Goal: Task Accomplishment & Management: Use online tool/utility

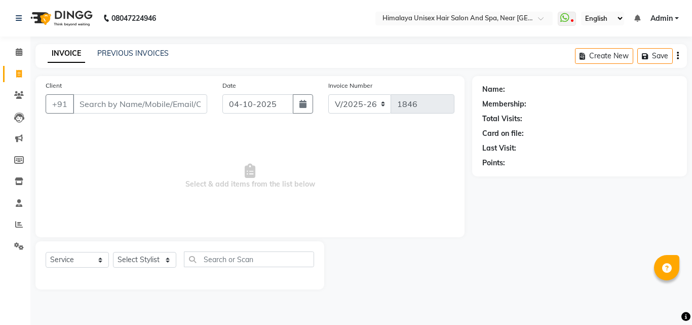
select select "4594"
select select "service"
click at [153, 108] on input "Client" at bounding box center [140, 103] width 134 height 19
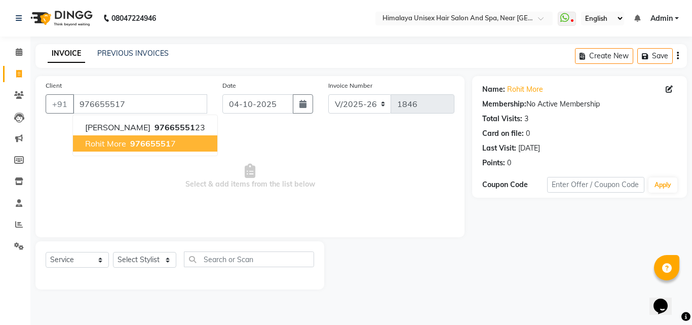
click at [142, 139] on span "97665551" at bounding box center [150, 143] width 41 height 10
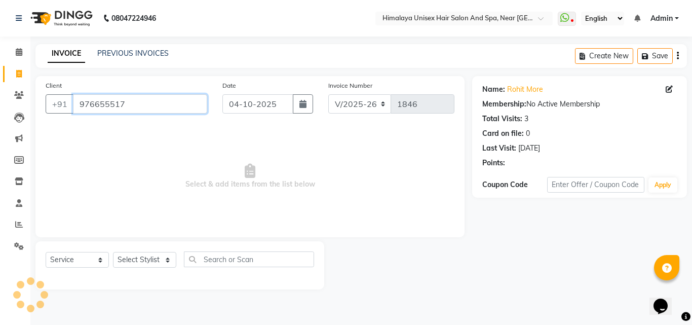
click at [133, 104] on input "976655517" at bounding box center [140, 103] width 134 height 19
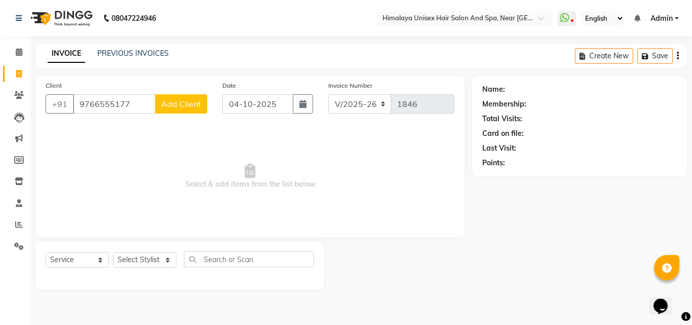
click at [138, 99] on div "Client [PHONE_NUMBER] Add Client" at bounding box center [126, 101] width 177 height 42
click at [132, 106] on input "9766555177" at bounding box center [114, 103] width 83 height 19
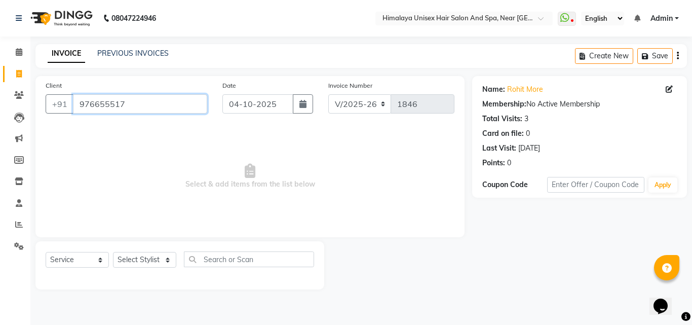
click at [132, 106] on input "976655517" at bounding box center [140, 103] width 134 height 19
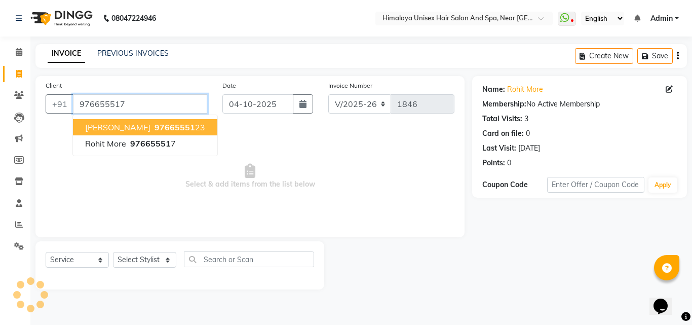
click at [128, 99] on input "976655517" at bounding box center [140, 103] width 134 height 19
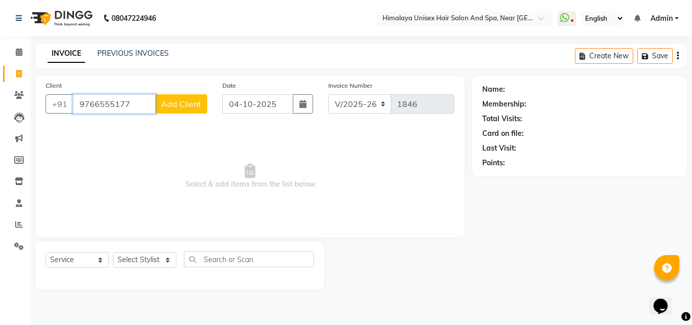
type input "9766555177"
click at [178, 106] on span "Add Client" at bounding box center [181, 104] width 40 height 10
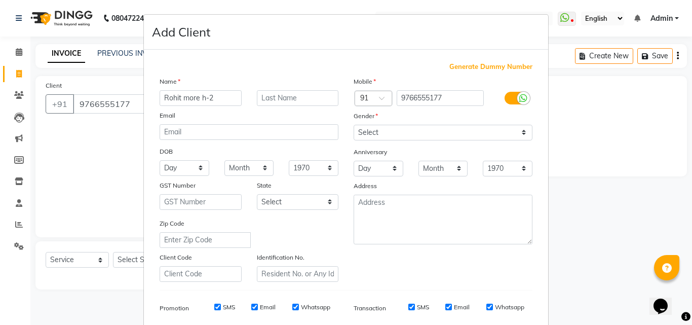
click at [203, 95] on input "Rohit more h-2" at bounding box center [201, 98] width 82 height 16
type input "Rohit more H-2"
drag, startPoint x: 423, startPoint y: 123, endPoint x: 422, endPoint y: 129, distance: 6.7
click at [422, 129] on div "Mobile Country Code × 91 9766555177 Gender Select [DEMOGRAPHIC_DATA] [DEMOGRAPH…" at bounding box center [443, 179] width 194 height 206
click at [422, 130] on select "Select [DEMOGRAPHIC_DATA] [DEMOGRAPHIC_DATA] Other Prefer Not To Say" at bounding box center [443, 133] width 179 height 16
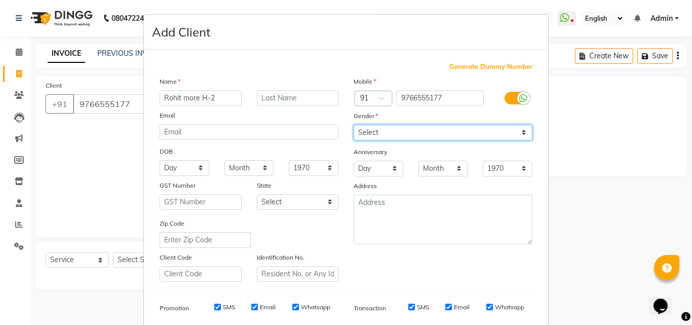
select select "[DEMOGRAPHIC_DATA]"
click at [354, 125] on select "Select [DEMOGRAPHIC_DATA] [DEMOGRAPHIC_DATA] Other Prefer Not To Say" at bounding box center [443, 133] width 179 height 16
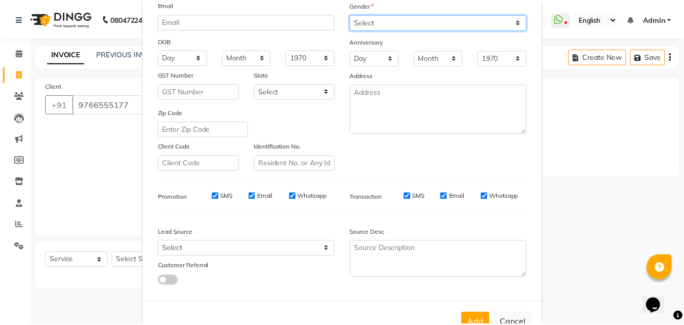
scroll to position [143, 0]
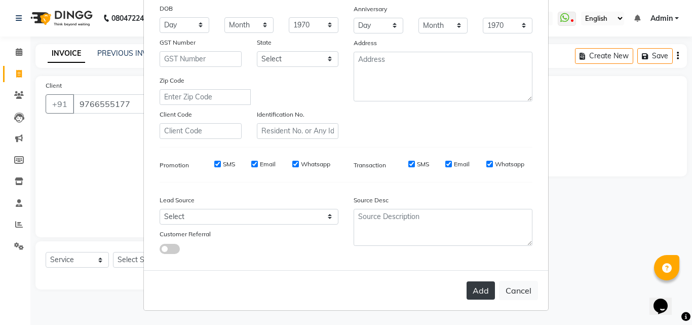
click at [481, 292] on button "Add" at bounding box center [480, 290] width 28 height 18
select select
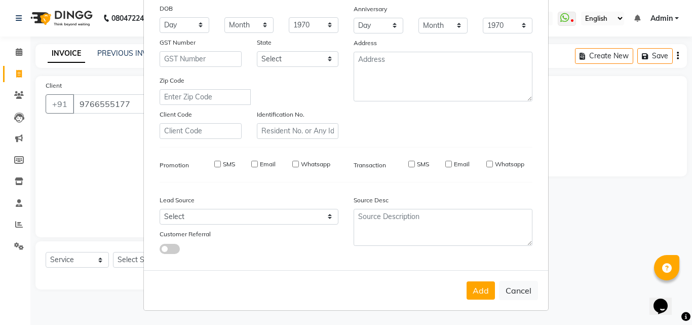
select select
checkbox input "false"
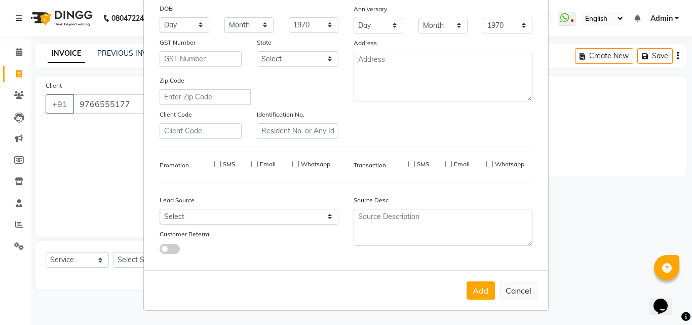
checkbox input "false"
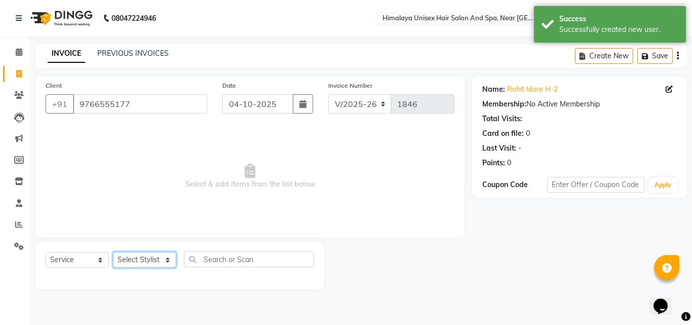
click at [166, 255] on select "Select Stylist [PERSON_NAME] Phase [PERSON_NAME] [PERSON_NAME] [PERSON_NAME] [P…" at bounding box center [144, 260] width 63 height 16
select select "26956"
click at [113, 252] on select "Select Stylist [PERSON_NAME] Phase [PERSON_NAME] [PERSON_NAME] [PERSON_NAME] [P…" at bounding box center [144, 260] width 63 height 16
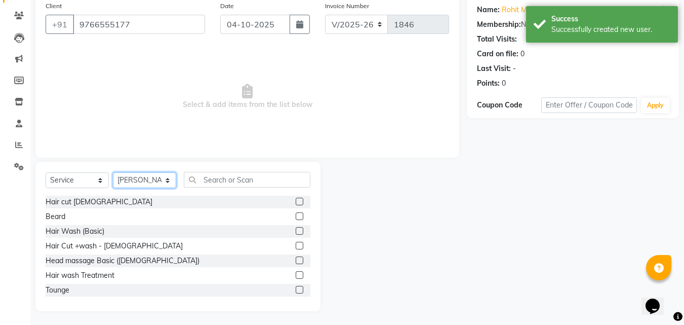
scroll to position [81, 0]
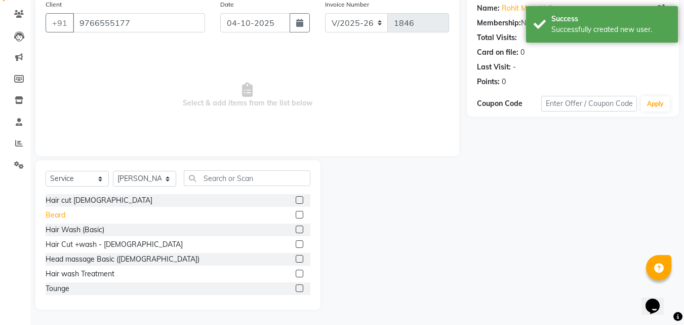
click at [57, 212] on div "Beard" at bounding box center [56, 215] width 20 height 11
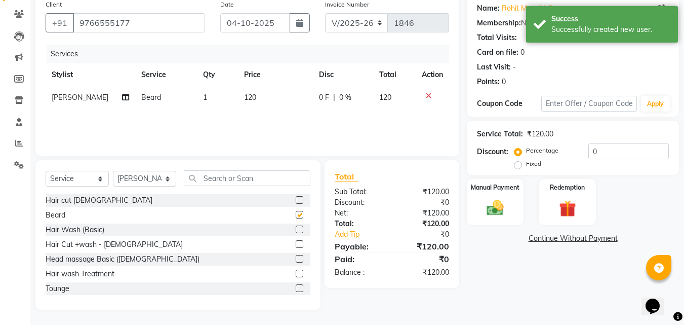
checkbox input "false"
click at [221, 176] on input "text" at bounding box center [247, 178] width 127 height 16
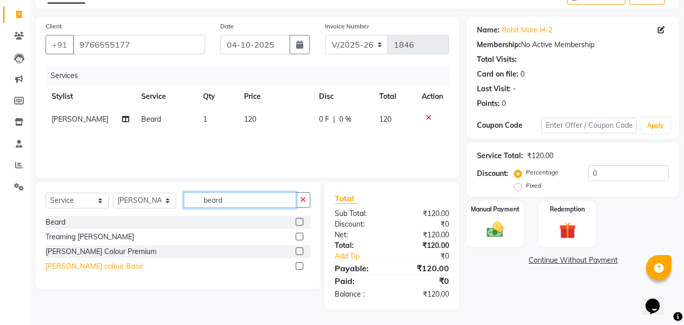
type input "beard"
click at [94, 267] on div "[PERSON_NAME] colour Basic" at bounding box center [95, 266] width 98 height 11
checkbox input "false"
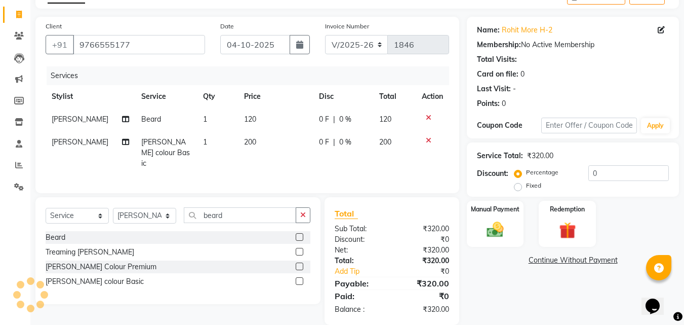
click at [252, 140] on td "200" at bounding box center [275, 153] width 75 height 44
select select "26956"
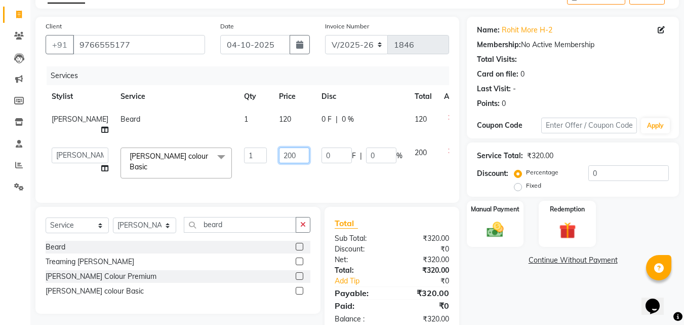
click at [279, 163] on input "200" at bounding box center [294, 155] width 30 height 16
type input "250"
drag, startPoint x: 496, startPoint y: 296, endPoint x: 482, endPoint y: 286, distance: 17.7
click at [491, 294] on div "Name: Rohit More H-2 Membership: No Active Membership Total Visits: Card on fil…" at bounding box center [577, 176] width 220 height 318
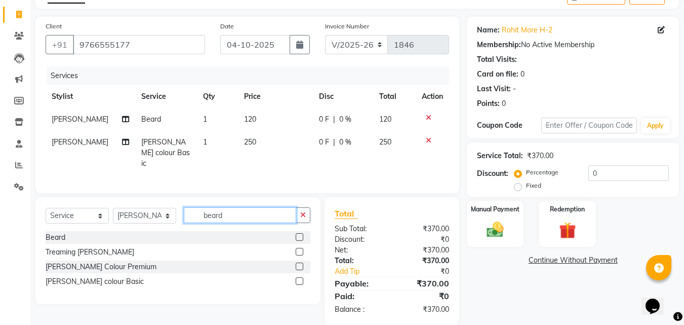
click at [229, 212] on input "beard" at bounding box center [240, 215] width 112 height 16
type input "b"
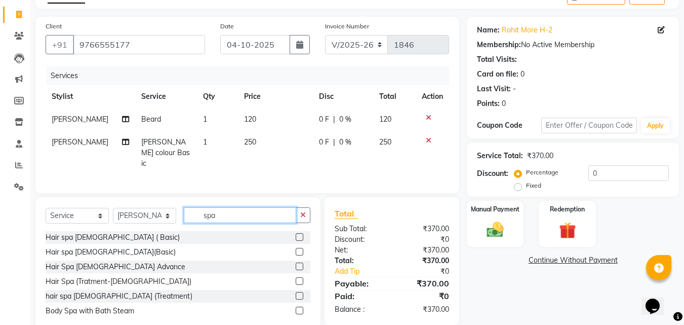
type input "spa"
click at [112, 231] on div "Hair spa [DEMOGRAPHIC_DATA] ( Basic)" at bounding box center [178, 237] width 265 height 13
click at [114, 234] on div "Hair spa [DEMOGRAPHIC_DATA] ( Basic)" at bounding box center [113, 237] width 134 height 11
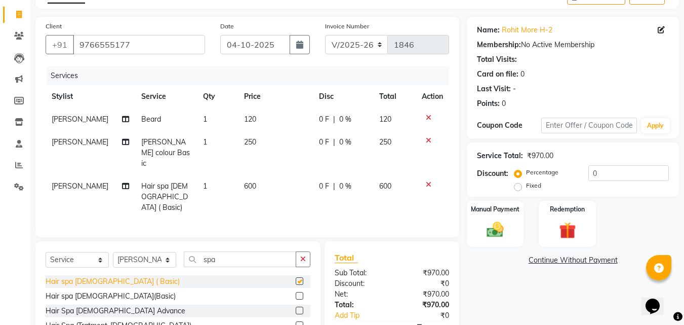
checkbox input "false"
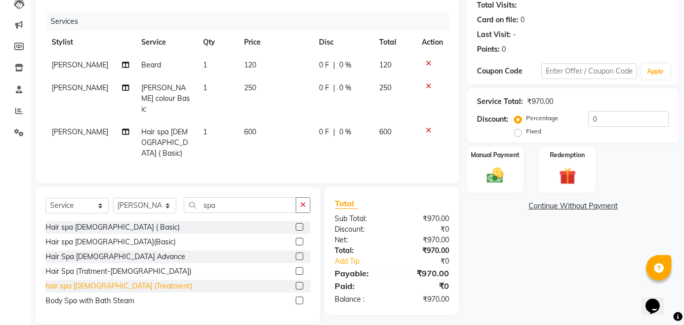
click at [108, 281] on div "hair spa [DEMOGRAPHIC_DATA] (Treatment)" at bounding box center [119, 286] width 147 height 11
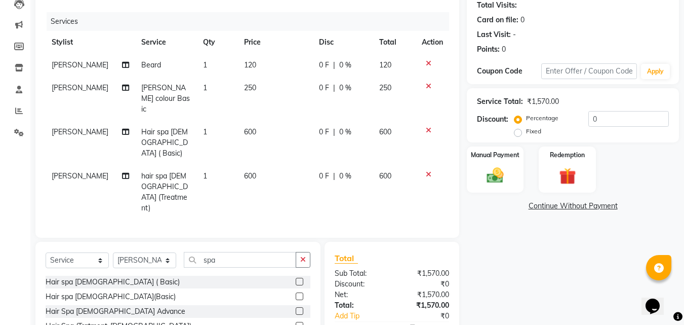
checkbox input "false"
click at [430, 171] on icon at bounding box center [429, 174] width 6 height 7
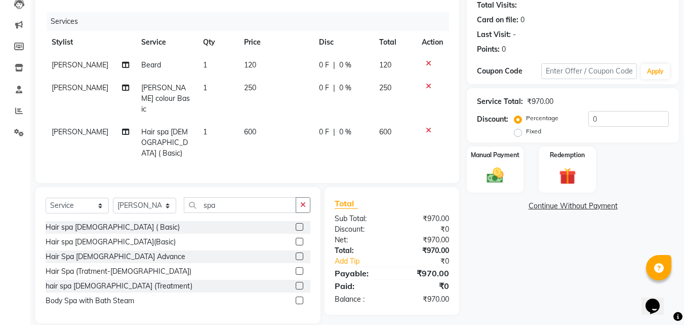
click at [250, 127] on span "600" at bounding box center [250, 131] width 12 height 9
select select "26956"
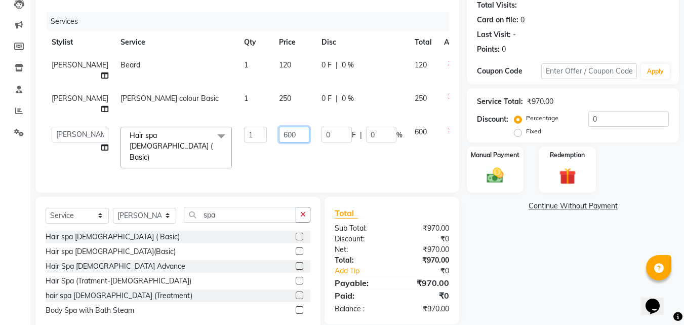
click at [279, 142] on input "600" at bounding box center [294, 135] width 30 height 16
type input "6"
type input "800"
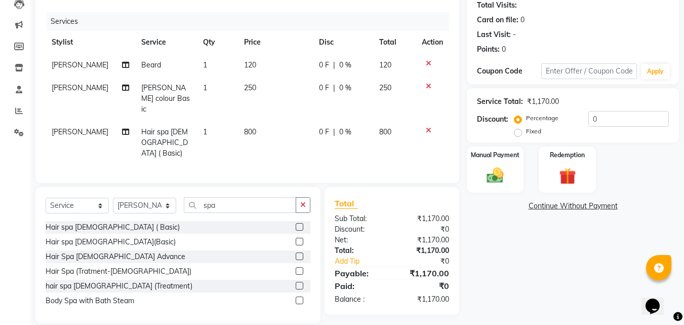
click at [472, 238] on div "Name: Rohit More H-2 Membership: No Active Membership Total Visits: Card on fil…" at bounding box center [577, 143] width 220 height 361
click at [235, 199] on div "Select Service Product Membership Package Voucher Prepaid Gift Card Select Styl…" at bounding box center [178, 209] width 265 height 24
type input "s"
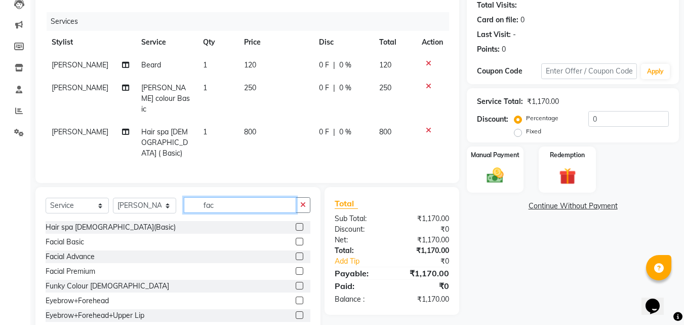
scroll to position [105, 0]
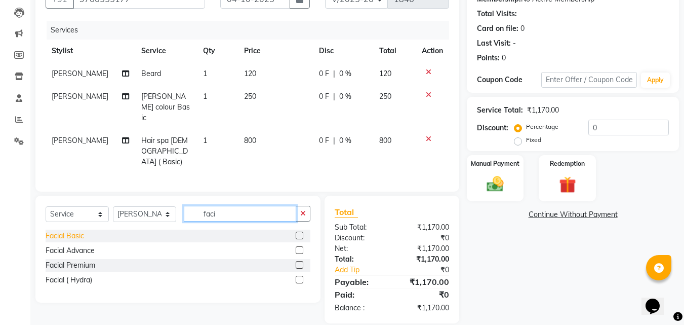
type input "faci"
click at [72, 230] on div "Facial Basic" at bounding box center [65, 235] width 38 height 11
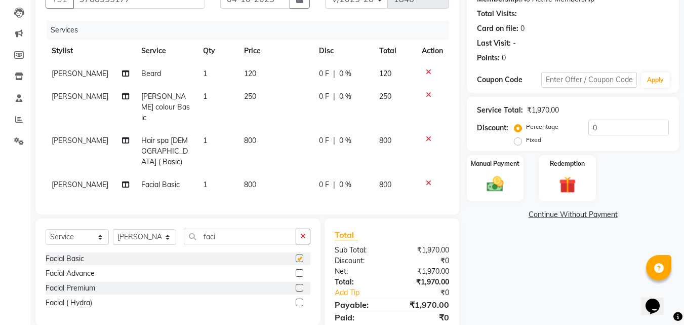
checkbox input "false"
click at [251, 173] on td "800" at bounding box center [275, 184] width 75 height 23
select select "26956"
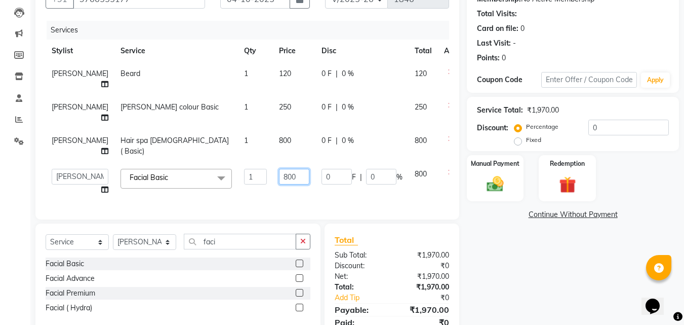
click at [279, 184] on input "800" at bounding box center [294, 177] width 30 height 16
type input "8"
type input "1000"
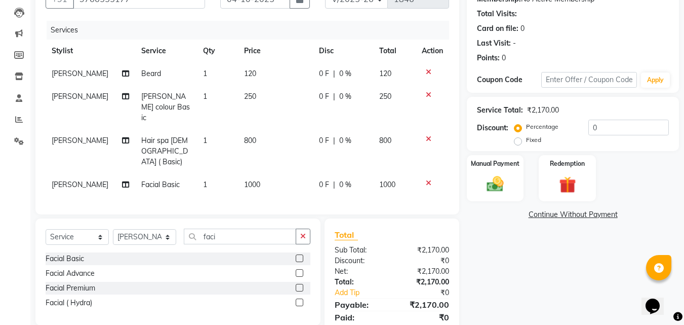
click at [520, 267] on div "Name: Rohit More H-2 Membership: No Active Membership Total Visits: Card on fil…" at bounding box center [577, 158] width 220 height 375
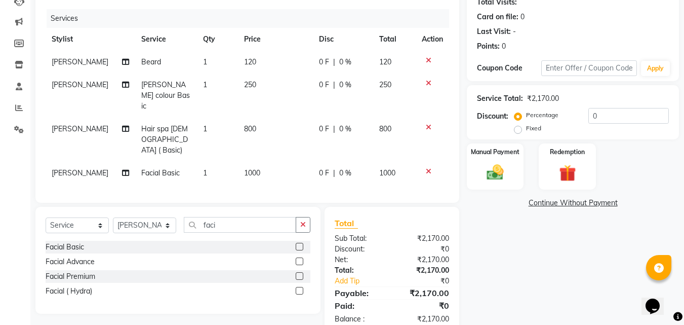
scroll to position [128, 0]
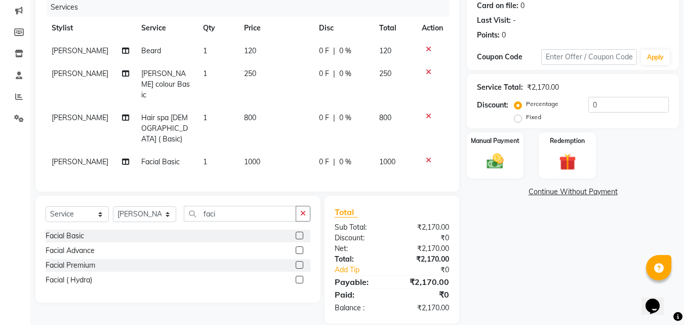
click at [526, 121] on label "Fixed" at bounding box center [533, 116] width 15 height 9
click at [519, 121] on input "Fixed" at bounding box center [520, 116] width 7 height 7
radio input "true"
drag, startPoint x: 609, startPoint y: 104, endPoint x: 608, endPoint y: 110, distance: 6.2
click at [608, 110] on input "0" at bounding box center [629, 105] width 81 height 16
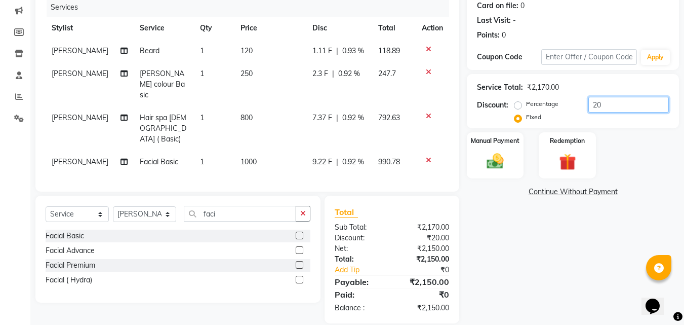
type input "20"
click at [612, 129] on div "Name: Rohit More H-2 Membership: No Active Membership Total Visits: Card on fil…" at bounding box center [577, 135] width 220 height 375
click at [498, 141] on label "Manual Payment" at bounding box center [495, 140] width 51 height 10
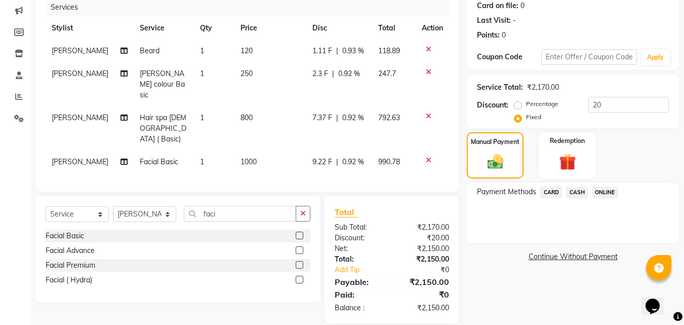
click at [579, 190] on span "CASH" at bounding box center [577, 192] width 22 height 12
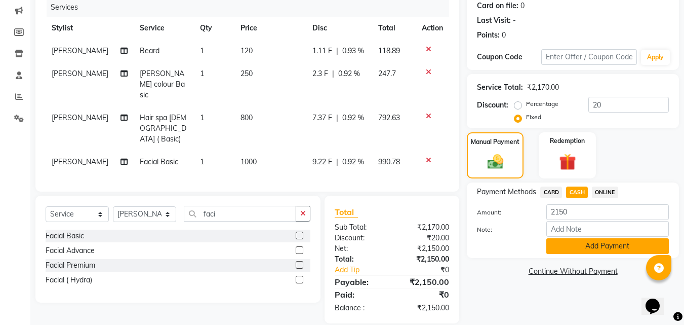
click at [583, 242] on button "Add Payment" at bounding box center [607, 246] width 123 height 16
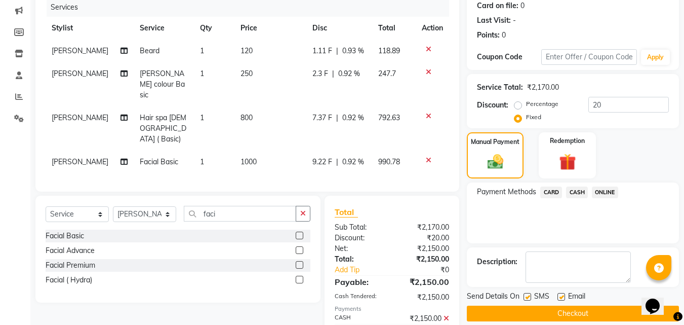
scroll to position [164, 0]
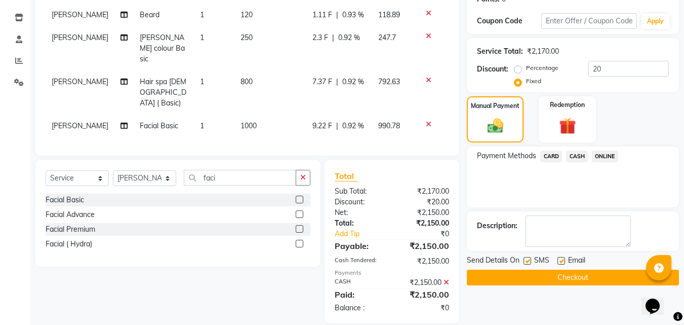
click at [580, 269] on button "Checkout" at bounding box center [573, 277] width 212 height 16
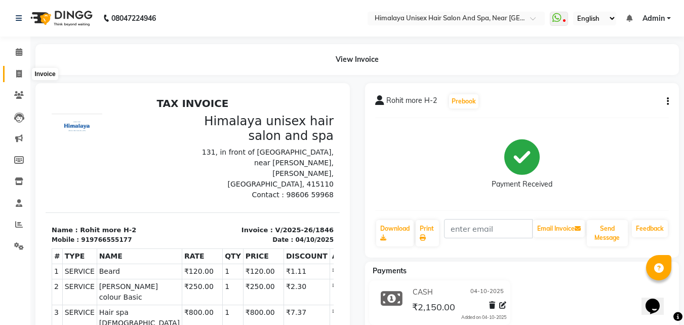
click at [15, 74] on span at bounding box center [19, 74] width 18 height 12
select select "service"
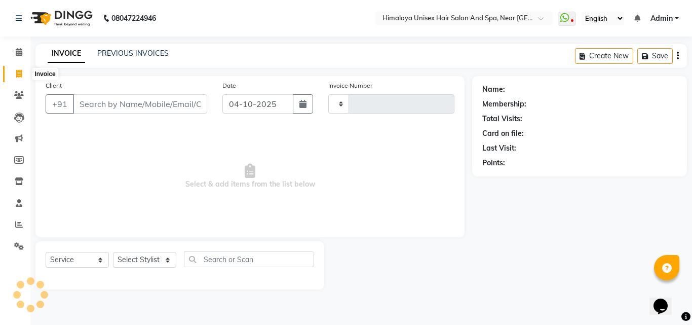
click at [15, 74] on span at bounding box center [19, 74] width 18 height 12
select select "service"
type input "1847"
select select "4594"
click at [120, 103] on input "Client" at bounding box center [140, 103] width 134 height 19
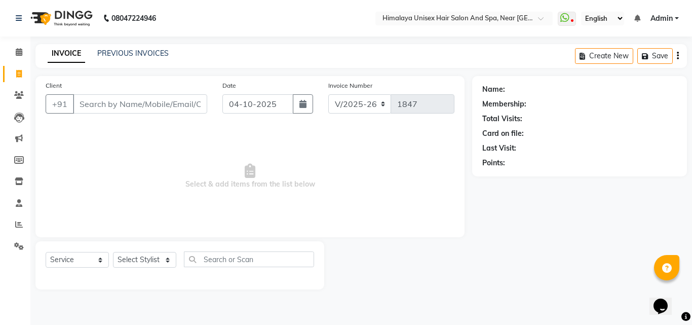
click at [120, 103] on input "Client" at bounding box center [140, 103] width 134 height 19
